Goal: Complete application form

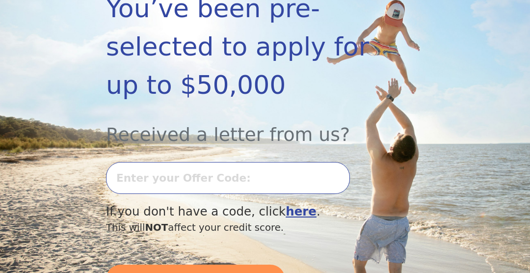
scroll to position [197, 0]
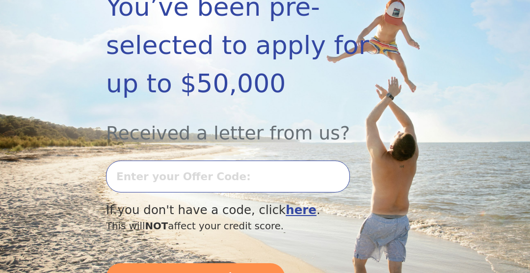
click at [202, 160] on input "text" at bounding box center [228, 176] width 244 height 32
type input "8"
click at [228, 160] on input "0827K320971" at bounding box center [228, 176] width 244 height 32
type input "0827K-320971"
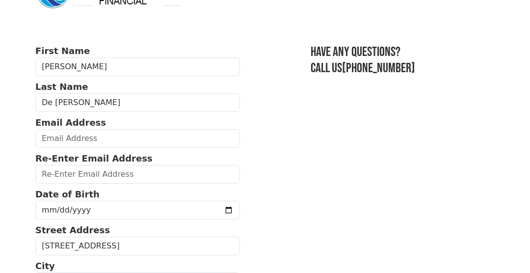
scroll to position [45, 0]
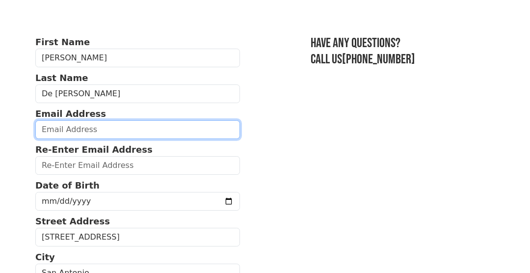
click at [61, 128] on input "email" at bounding box center [137, 129] width 205 height 19
type input "D"
type input "delagarza.juan@gmail.com"
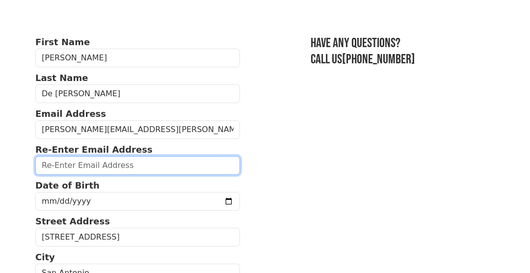
click at [74, 166] on input "email" at bounding box center [137, 165] width 205 height 19
type input "delagarza.juan@gmail.com"
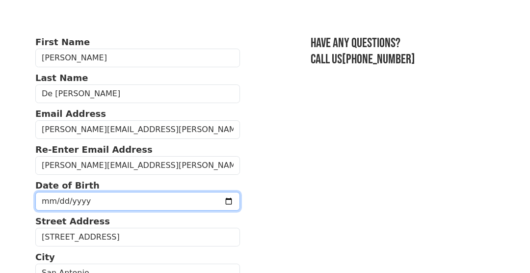
click at [85, 203] on input "date" at bounding box center [137, 201] width 205 height 19
click at [104, 204] on input "date" at bounding box center [137, 201] width 205 height 19
click at [44, 201] on input "date" at bounding box center [137, 201] width 205 height 19
drag, startPoint x: 44, startPoint y: 201, endPoint x: 102, endPoint y: 194, distance: 58.3
click at [102, 194] on input "date" at bounding box center [137, 201] width 205 height 19
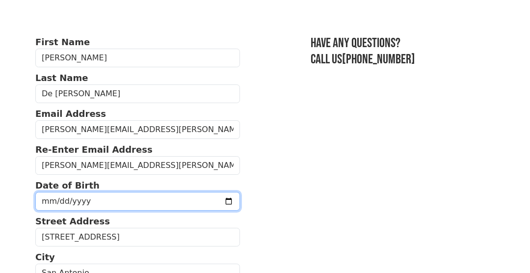
drag, startPoint x: 94, startPoint y: 200, endPoint x: 36, endPoint y: 200, distance: 57.9
click at [36, 200] on input "date" at bounding box center [137, 201] width 205 height 19
click at [210, 201] on input "date" at bounding box center [137, 201] width 205 height 19
click at [211, 201] on input "1973-06-06" at bounding box center [137, 201] width 205 height 19
type input "1973-06-13"
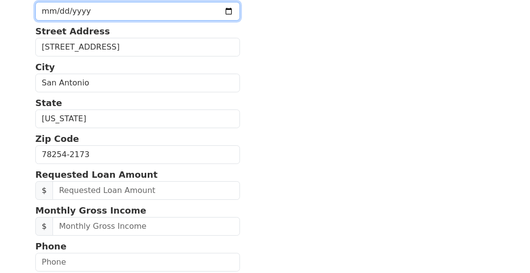
scroll to position [236, 0]
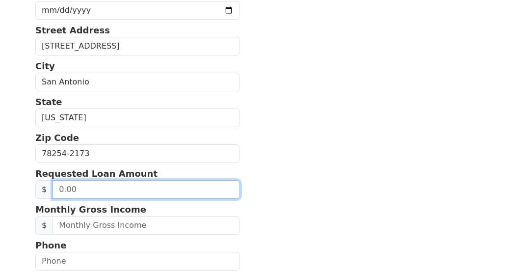
click at [105, 184] on input "text" at bounding box center [146, 189] width 187 height 19
type input "35,000.00"
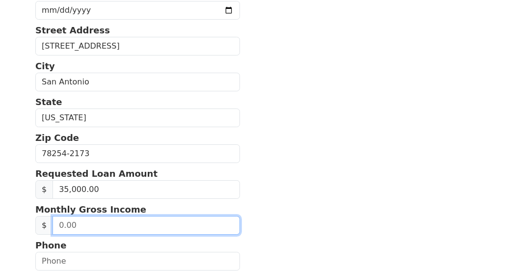
click at [92, 224] on input "text" at bounding box center [146, 225] width 187 height 19
type input "70,000.00"
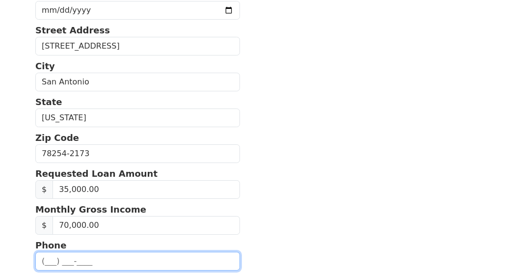
click at [81, 256] on input "text" at bounding box center [137, 261] width 205 height 19
type input "(210) 878-6283"
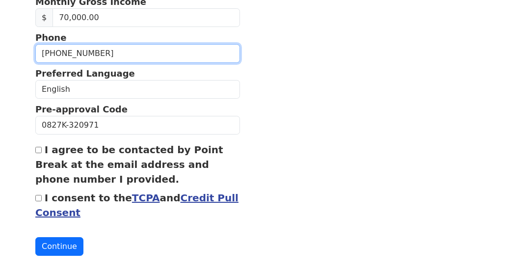
scroll to position [444, 0]
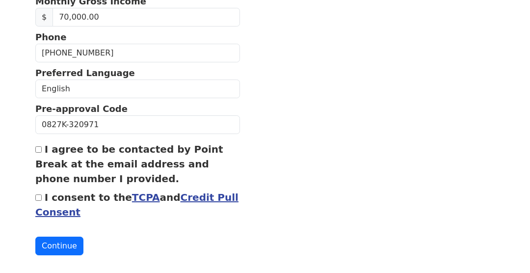
click at [38, 149] on input "I agree to be contacted by Point Break at the email address and phone number I …" at bounding box center [38, 149] width 6 height 6
checkbox input "true"
click at [41, 194] on input "I consent to the TCPA and Credit Pull Consent" at bounding box center [38, 197] width 6 height 6
checkbox input "true"
click at [61, 243] on button "Continue" at bounding box center [59, 246] width 48 height 19
